Goal: Use online tool/utility: Utilize a website feature to perform a specific function

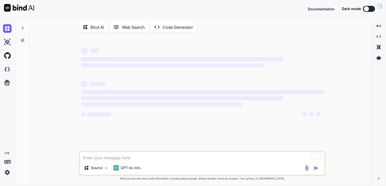
click at [109, 159] on textarea "To enrich screen reader interactions, please activate Accessibility in Grammarl…" at bounding box center [202, 155] width 245 height 9
type textarea "x"
type textarea "betwixt"
type textarea "x"
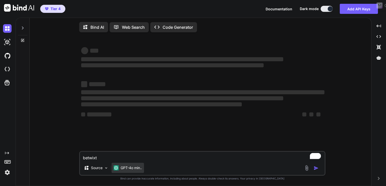
type textarea "betwixt"
click at [125, 169] on p "GPT-4o min.." at bounding box center [131, 167] width 21 height 5
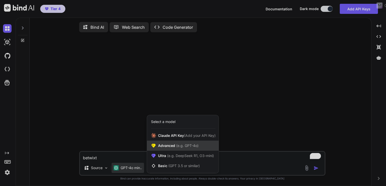
click at [196, 144] on div "Advanced (e.g. GPT-4o)" at bounding box center [183, 145] width 72 height 10
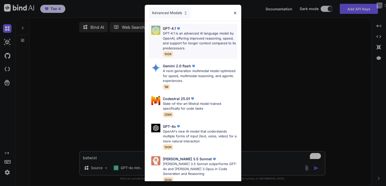
click at [216, 38] on p "GPT-4.1 is an advanced AI language model by OpenAI, offering improved reasoning…" at bounding box center [200, 41] width 74 height 20
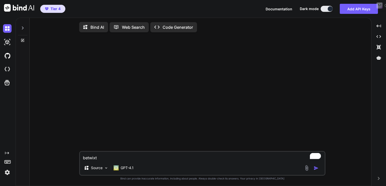
click at [316, 169] on img "button" at bounding box center [316, 167] width 5 height 5
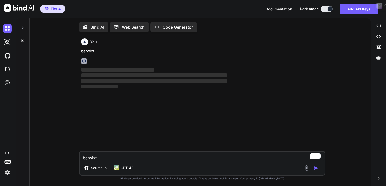
scroll to position [2, 0]
type textarea "x"
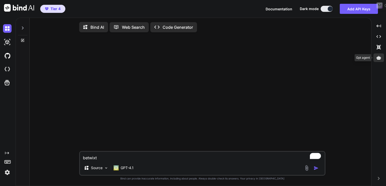
click at [382, 57] on div at bounding box center [379, 57] width 11 height 9
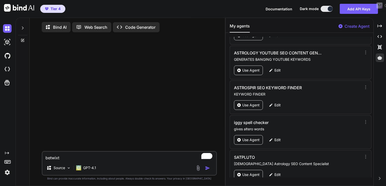
scroll to position [410, 0]
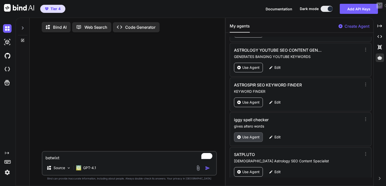
click at [251, 134] on p "Use Agent" at bounding box center [250, 136] width 17 height 5
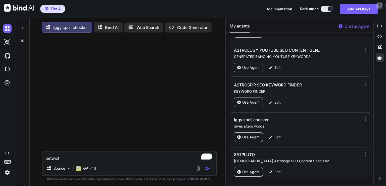
type textarea "x"
click at [80, 159] on textarea "betwixt" at bounding box center [129, 156] width 174 height 9
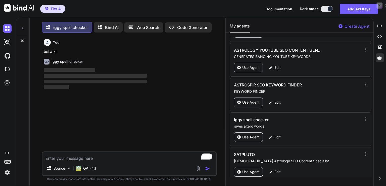
scroll to position [2, 0]
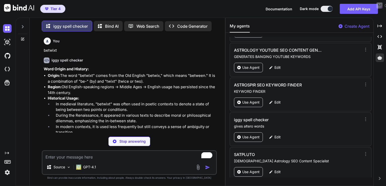
type textarea "x"
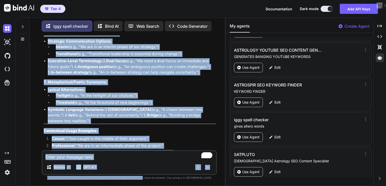
scroll to position [503, 0]
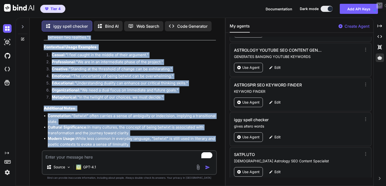
drag, startPoint x: 44, startPoint y: 50, endPoint x: 185, endPoint y: 142, distance: 168.4
click at [185, 142] on div "You betwixt iggy spell checker Word Origin and History: Origin: The word "betwi…" at bounding box center [130, 92] width 174 height 114
copy div "loremip dolo sitam consect Adip Elitse doe Tempori: Utlabo: Etd magn "aliquae" …"
